Goal: Information Seeking & Learning: Learn about a topic

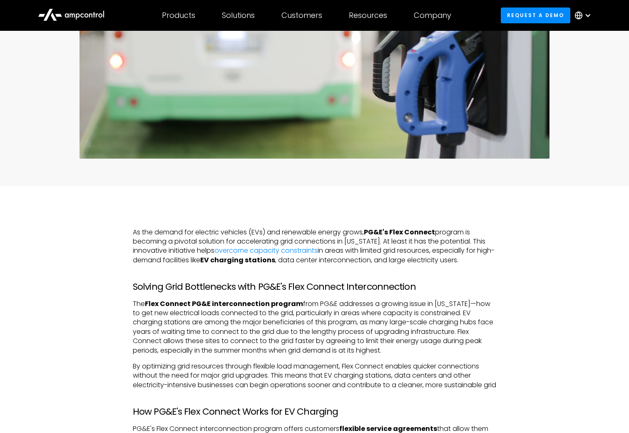
scroll to position [291, 0]
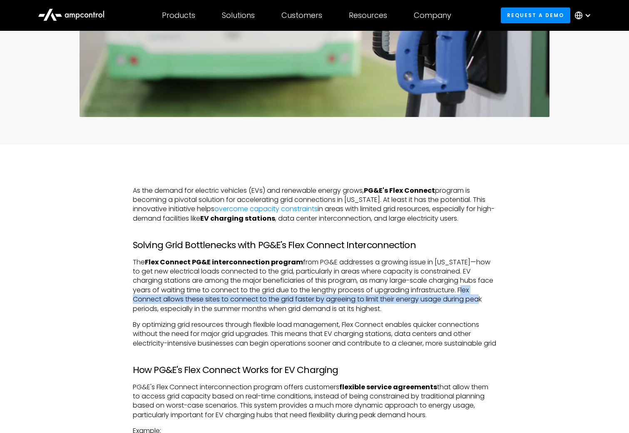
drag, startPoint x: 476, startPoint y: 290, endPoint x: 478, endPoint y: 300, distance: 9.9
click at [478, 300] on p "The Flex Connect PG&E interconnection program from PG&E addresses a growing iss…" at bounding box center [314, 286] width 363 height 56
drag, startPoint x: 478, startPoint y: 300, endPoint x: 478, endPoint y: 294, distance: 5.9
click at [478, 294] on p "The Flex Connect PG&E interconnection program from PG&E addresses a growing iss…" at bounding box center [314, 286] width 363 height 56
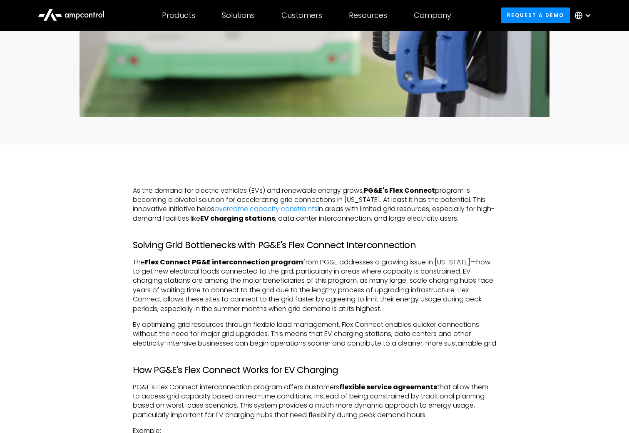
drag, startPoint x: 475, startPoint y: 289, endPoint x: 476, endPoint y: 309, distance: 20.0
click at [476, 309] on p "The Flex Connect PG&E interconnection program from PG&E addresses a growing iss…" at bounding box center [314, 286] width 363 height 56
drag, startPoint x: 476, startPoint y: 309, endPoint x: 470, endPoint y: 288, distance: 21.3
click at [470, 288] on p "The Flex Connect PG&E interconnection program from PG&E addresses a growing iss…" at bounding box center [314, 286] width 363 height 56
drag, startPoint x: 478, startPoint y: 294, endPoint x: 164, endPoint y: 300, distance: 313.1
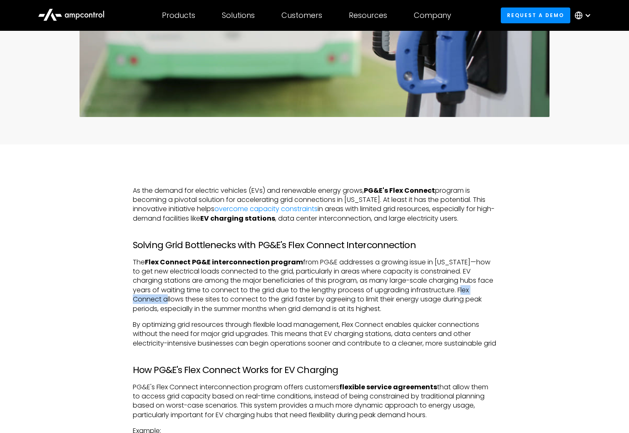
click at [164, 300] on p "The Flex Connect PG&E interconnection program from PG&E addresses a growing iss…" at bounding box center [314, 286] width 363 height 56
copy p "Flex Connect"
click at [462, 288] on p "The Flex Connect PG&E interconnection program from PG&E addresses a growing iss…" at bounding box center [314, 286] width 363 height 56
drag, startPoint x: 473, startPoint y: 290, endPoint x: 392, endPoint y: 305, distance: 82.6
click at [392, 305] on p "The Flex Connect PG&E interconnection program from PG&E addresses a growing iss…" at bounding box center [314, 286] width 363 height 56
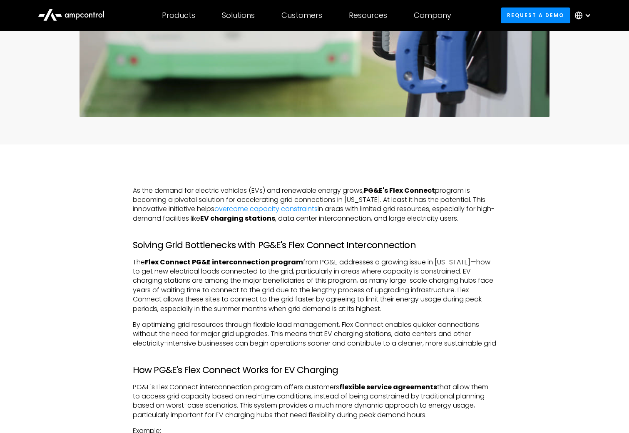
copy p ". Flex Connect allows these sites to connect to the grid faster by agreeing to …"
click at [366, 311] on p "The Flex Connect PG&E interconnection program from PG&E addresses a growing iss…" at bounding box center [314, 286] width 363 height 56
drag, startPoint x: 458, startPoint y: 274, endPoint x: 183, endPoint y: 281, distance: 275.3
click at [183, 281] on p "The Flex Connect PG&E interconnection program from PG&E addresses a growing iss…" at bounding box center [314, 286] width 363 height 56
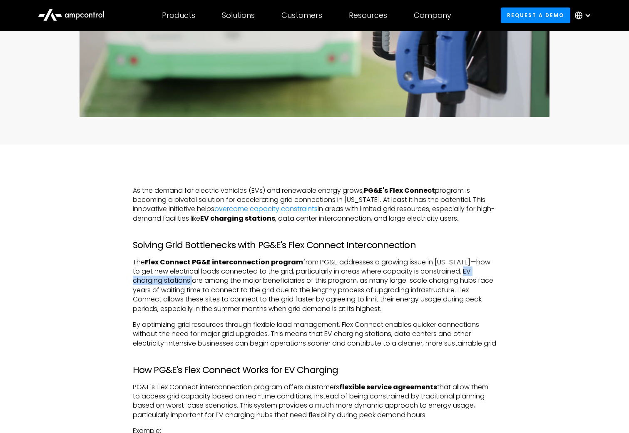
drag, startPoint x: 457, startPoint y: 270, endPoint x: 190, endPoint y: 284, distance: 267.6
click at [190, 284] on p "The Flex Connect PG&E interconnection program from PG&E addresses a growing iss…" at bounding box center [314, 286] width 363 height 56
copy p "EV charging stations"
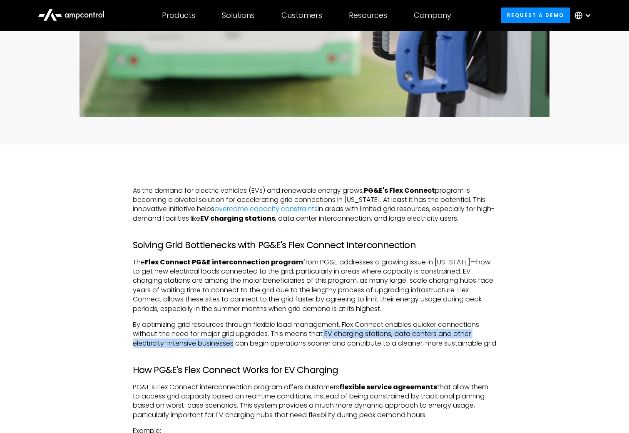
drag, startPoint x: 326, startPoint y: 333, endPoint x: 234, endPoint y: 346, distance: 92.1
click at [234, 346] on p "By optimizing grid resources through flexible load management, Flex Connect ena…" at bounding box center [314, 334] width 363 height 28
copy p "EV charging stations, data centers and other electricity-intensive businesses"
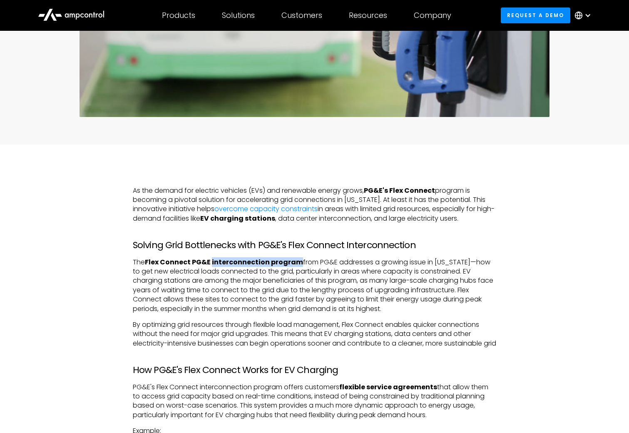
drag, startPoint x: 211, startPoint y: 262, endPoint x: 298, endPoint y: 262, distance: 86.2
click at [298, 262] on strong "Flex Connect PG&E interconnection program" at bounding box center [224, 262] width 158 height 10
copy strong "interconnection program"
